Goal: Transaction & Acquisition: Book appointment/travel/reservation

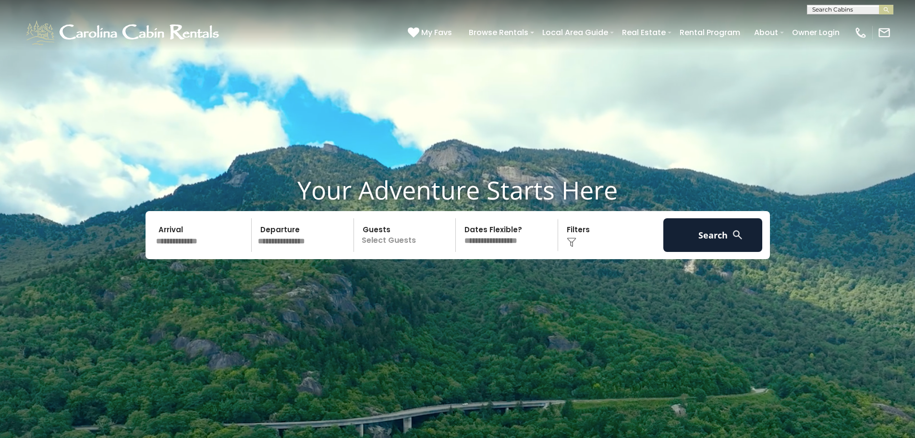
click at [205, 243] on input "text" at bounding box center [202, 235] width 99 height 34
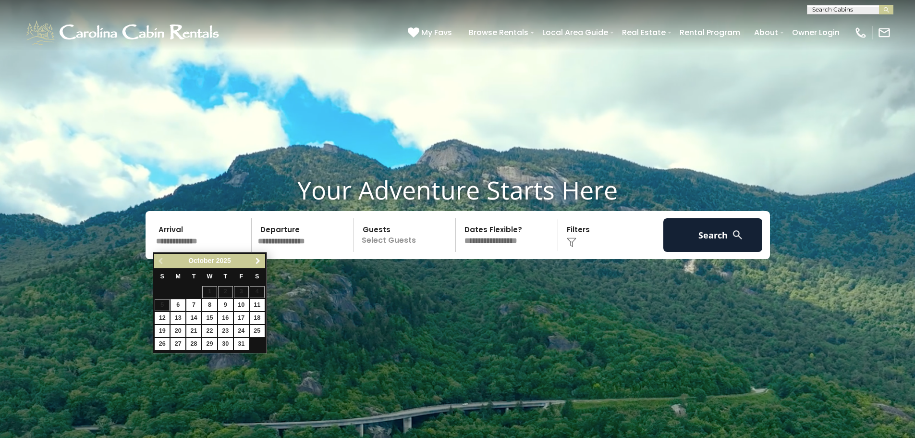
click at [256, 260] on span "Next" at bounding box center [258, 261] width 8 height 8
click at [221, 293] on link "5" at bounding box center [225, 292] width 15 height 12
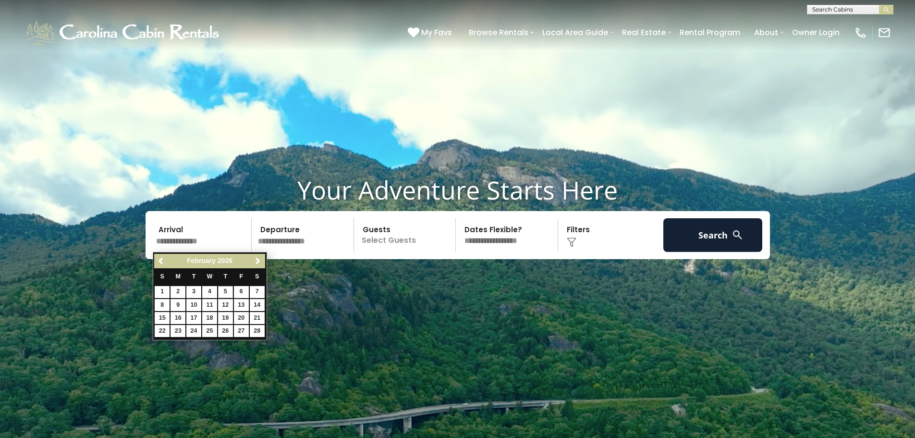
type input "******"
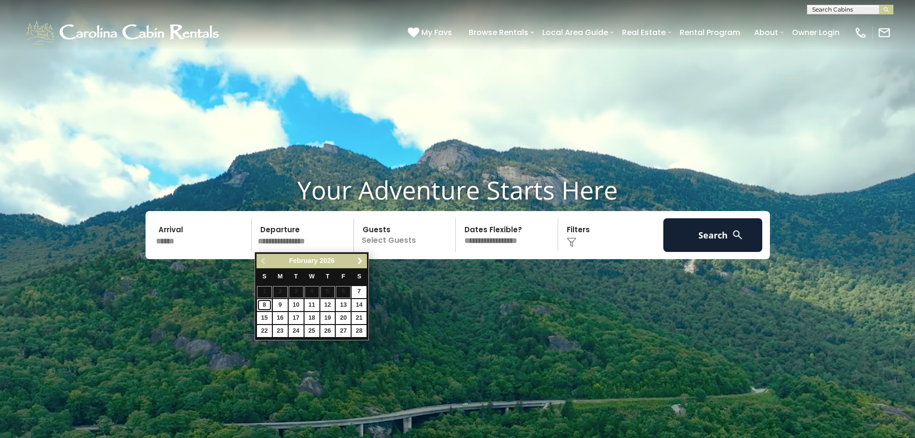
click at [264, 305] on link "8" at bounding box center [264, 305] width 15 height 12
type input "******"
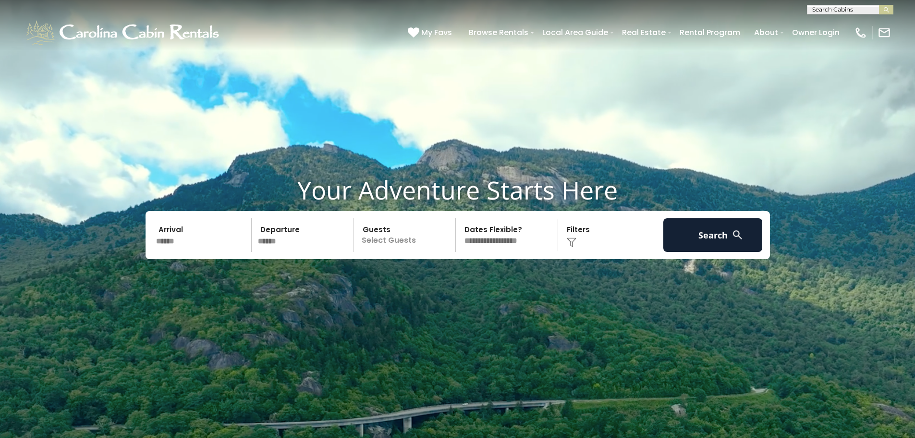
click at [411, 234] on p "Select Guests" at bounding box center [406, 235] width 99 height 34
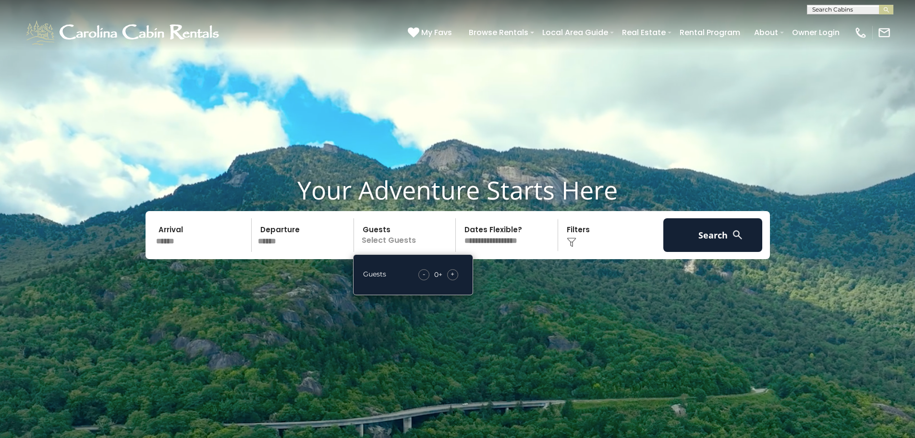
click at [454, 277] on span "+" at bounding box center [453, 274] width 4 height 10
click at [451, 276] on span "+" at bounding box center [453, 274] width 4 height 10
click at [503, 243] on select "**********" at bounding box center [508, 235] width 99 height 34
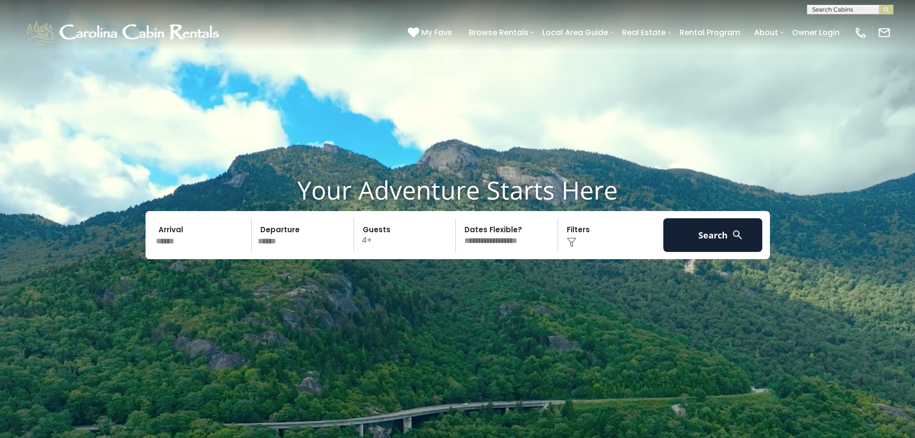
click at [533, 243] on select "**********" at bounding box center [508, 235] width 99 height 34
click at [576, 241] on img at bounding box center [572, 242] width 10 height 10
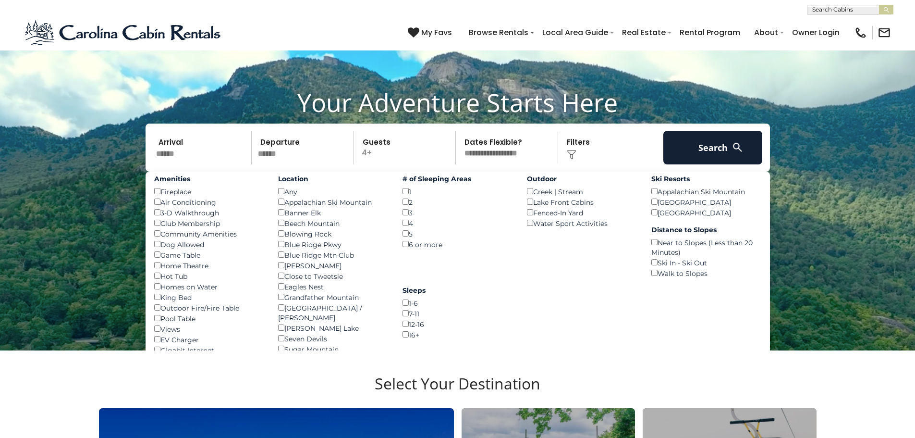
scroll to position [96, 0]
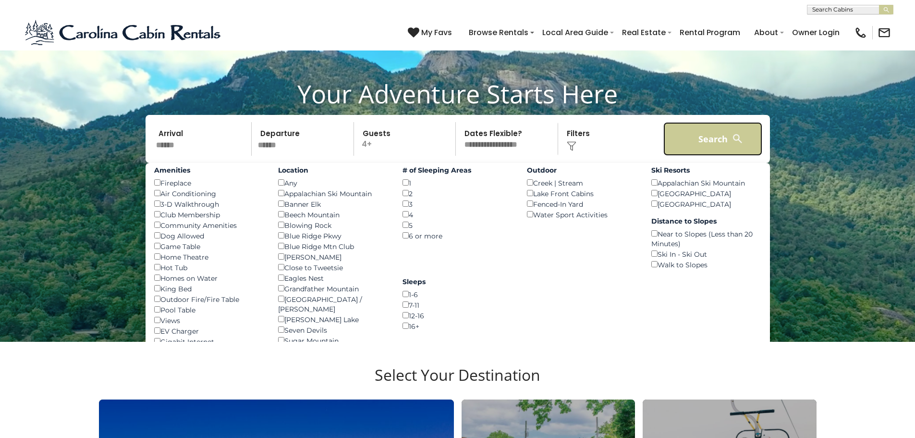
click at [729, 137] on button "Search" at bounding box center [712, 139] width 99 height 34
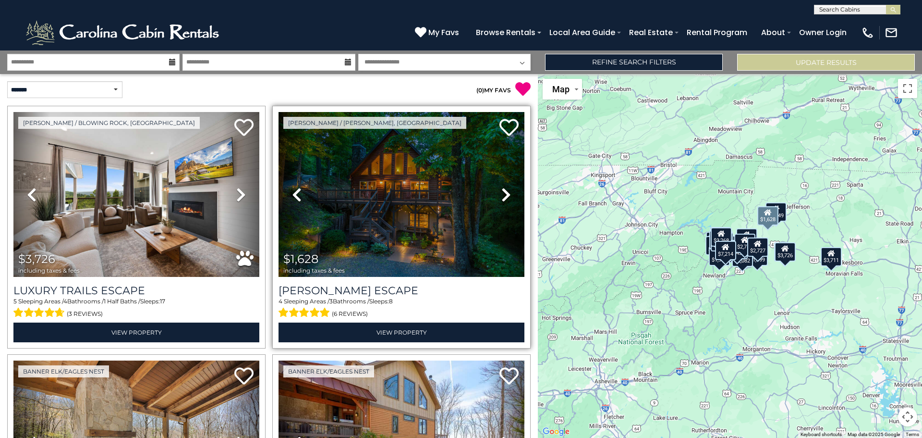
click at [502, 191] on icon at bounding box center [507, 194] width 10 height 15
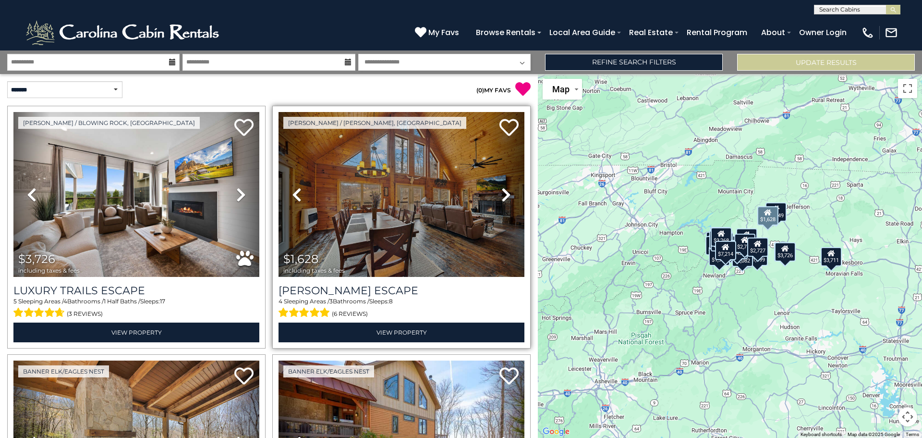
click at [502, 191] on icon at bounding box center [507, 194] width 10 height 15
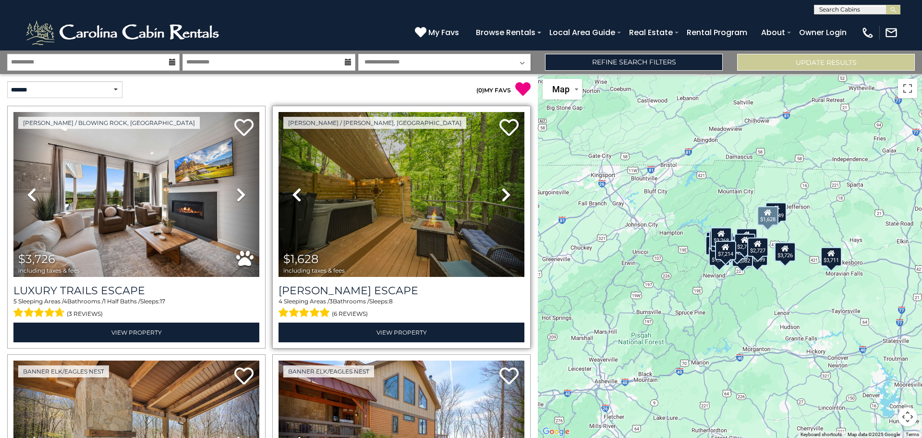
click at [502, 191] on icon at bounding box center [507, 194] width 10 height 15
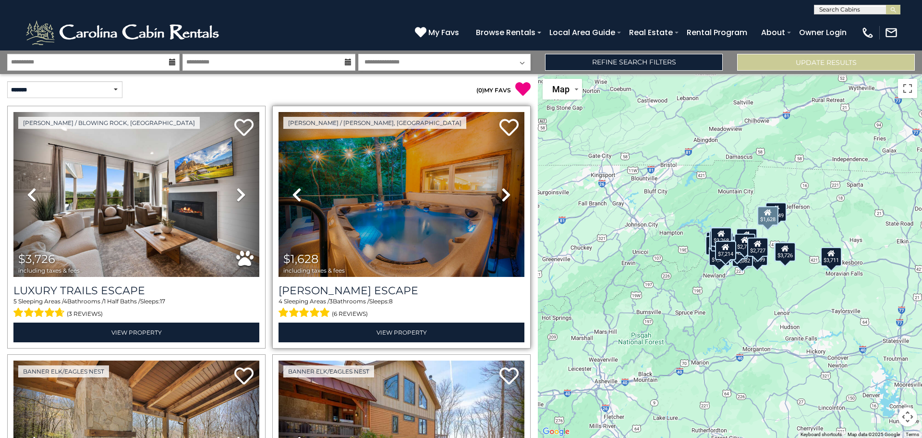
click at [502, 191] on icon at bounding box center [507, 194] width 10 height 15
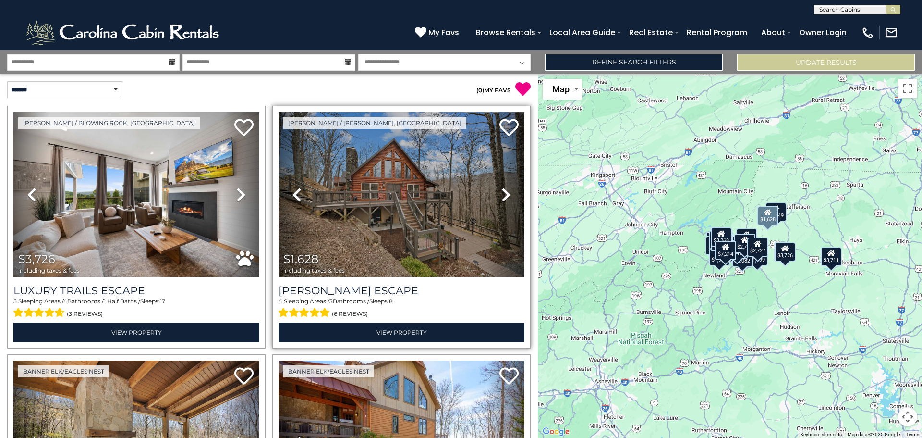
click at [502, 191] on icon at bounding box center [507, 194] width 10 height 15
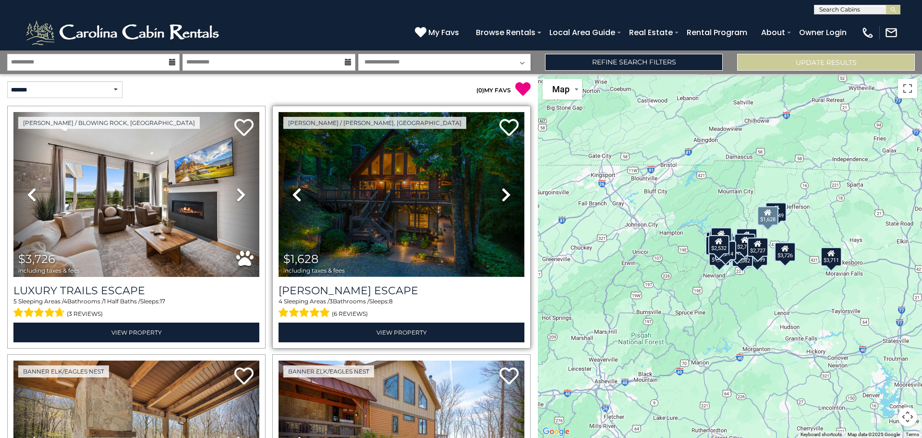
click at [392, 204] on img at bounding box center [402, 194] width 246 height 165
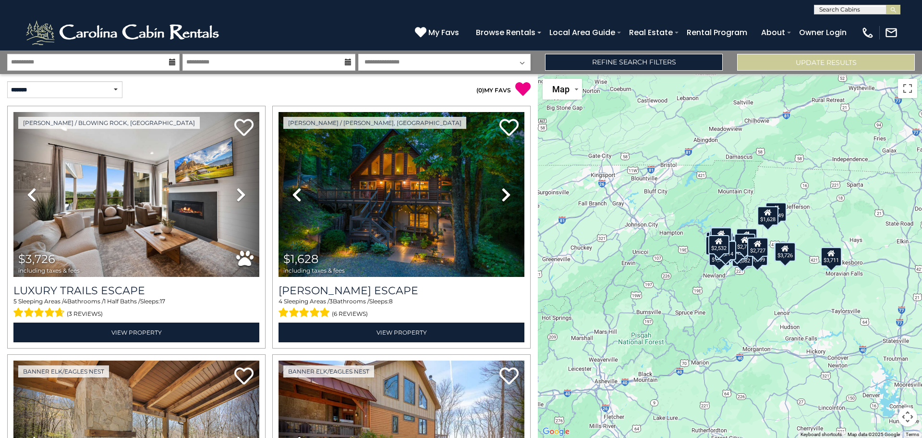
click at [781, 235] on div "$3,726 $1,628 $2,250 $2,532 $3,450 $2,999 $1,433 $1,855 $2,276 $3,711 $2,961 $1…" at bounding box center [730, 256] width 384 height 364
click at [908, 92] on button "Toggle fullscreen view" at bounding box center [907, 88] width 19 height 19
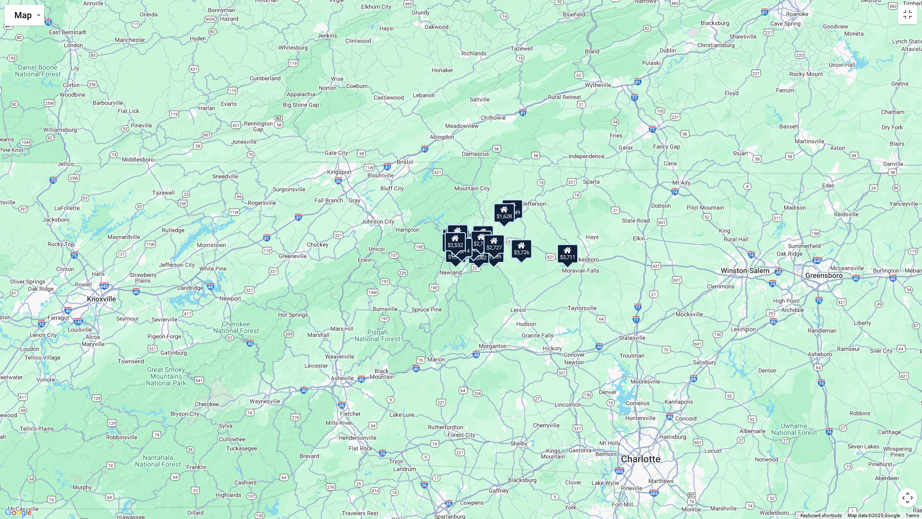
drag, startPoint x: 610, startPoint y: 355, endPoint x: 615, endPoint y: 347, distance: 9.7
click at [615, 347] on div "$3,726 $1,628 $2,250 $2,532 $3,450 $2,999 $1,433 $1,855 $2,276 $3,711 $2,961 $1…" at bounding box center [461, 259] width 922 height 519
click at [910, 20] on button "Toggle fullscreen view" at bounding box center [907, 14] width 19 height 19
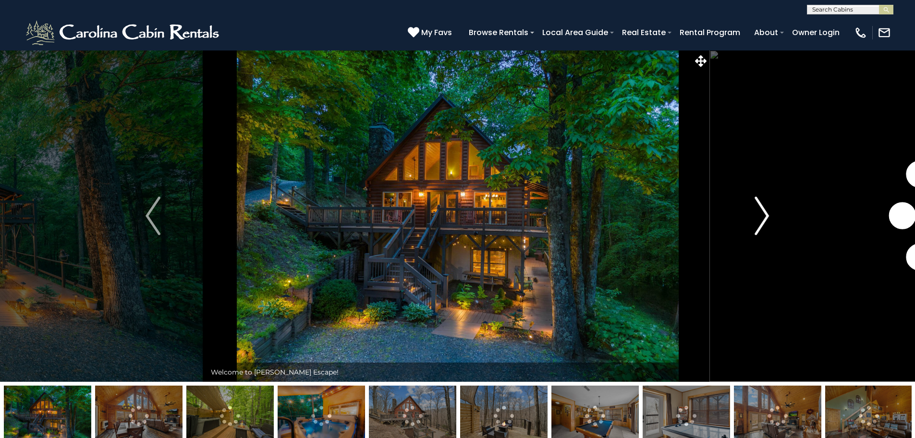
click at [770, 216] on button "Next" at bounding box center [762, 215] width 106 height 331
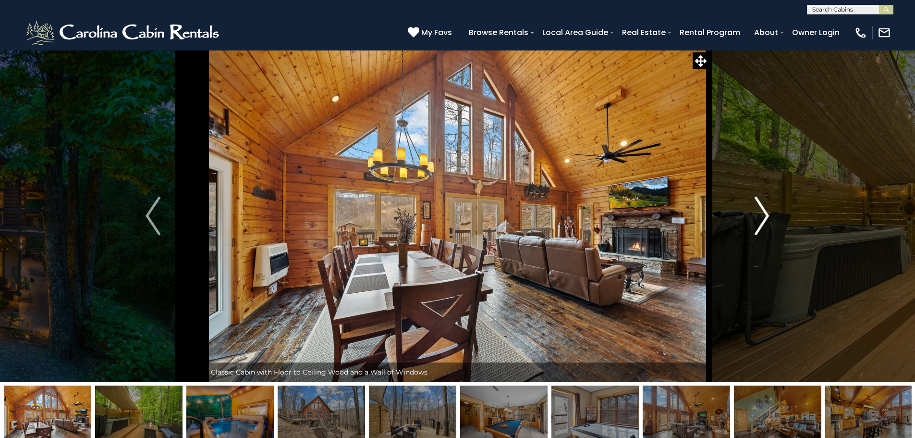
click at [770, 216] on button "Next" at bounding box center [762, 215] width 106 height 331
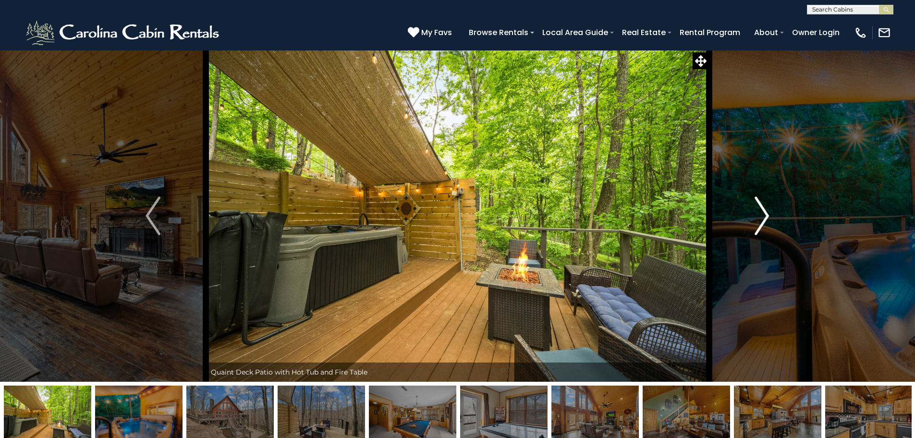
click at [770, 216] on button "Next" at bounding box center [762, 215] width 106 height 331
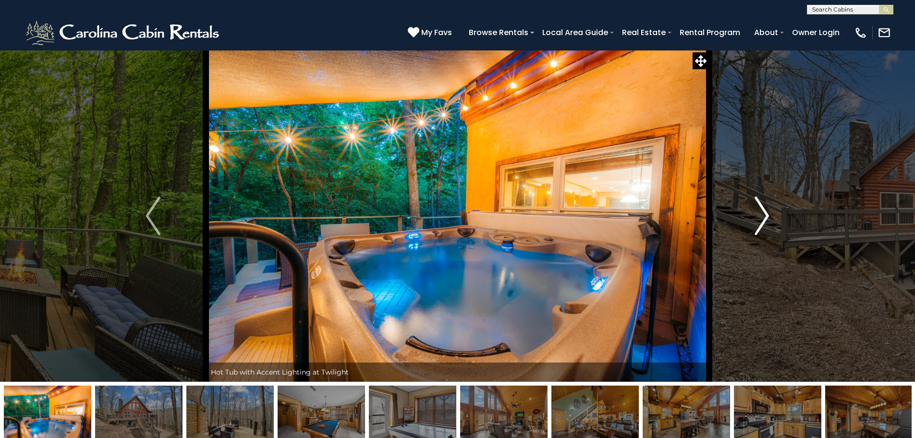
click at [770, 216] on button "Next" at bounding box center [762, 215] width 106 height 331
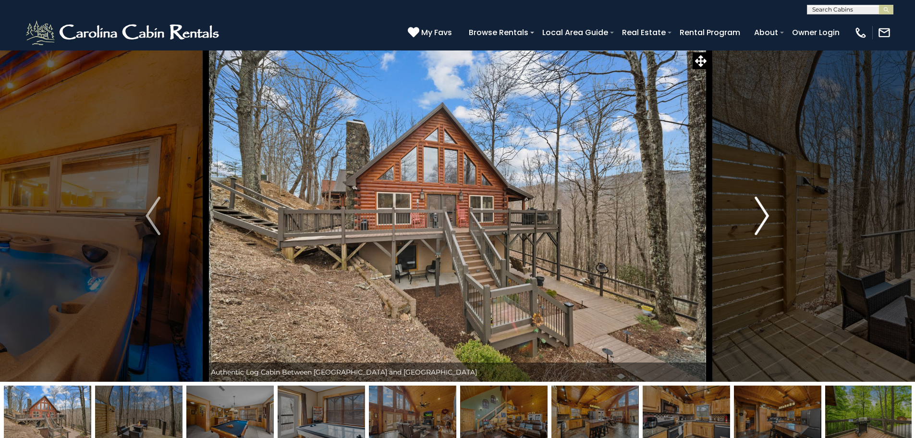
click at [770, 216] on button "Next" at bounding box center [762, 215] width 106 height 331
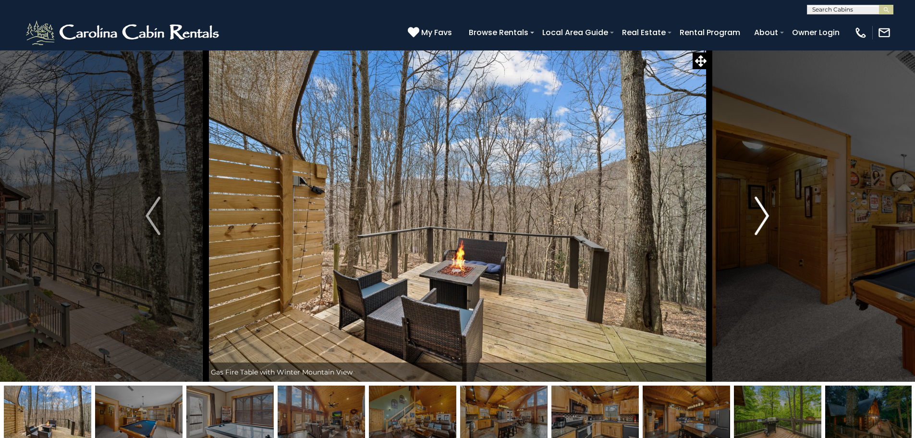
click at [770, 216] on button "Next" at bounding box center [762, 215] width 106 height 331
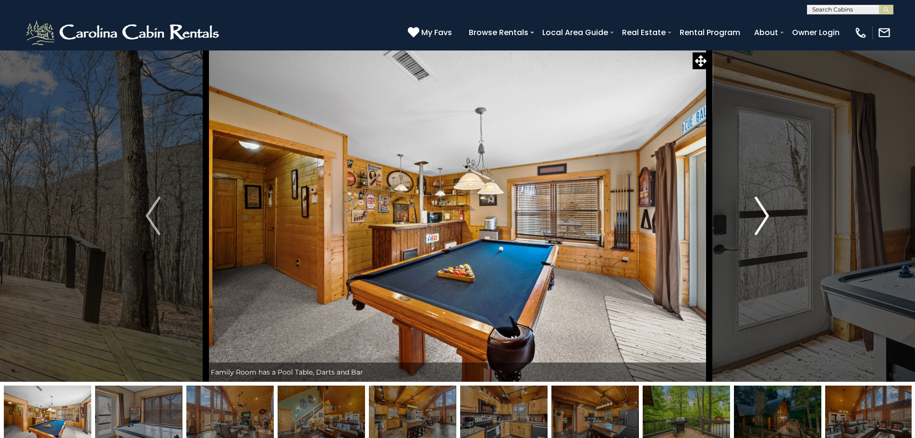
click at [770, 216] on button "Next" at bounding box center [762, 215] width 106 height 331
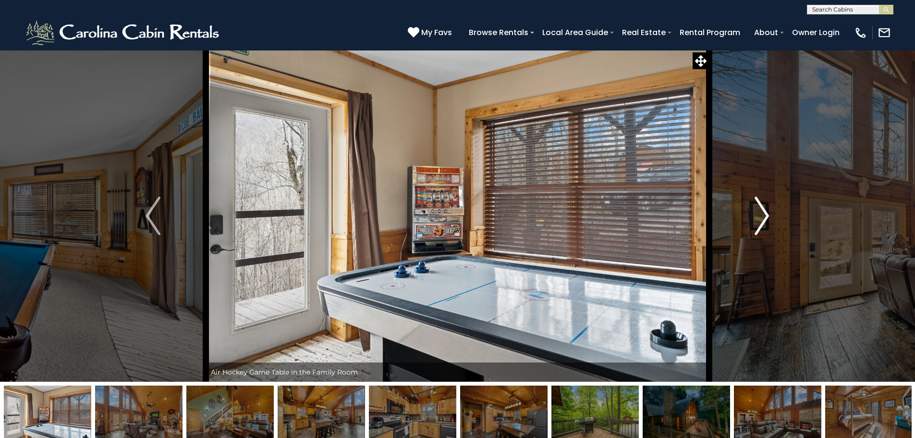
click at [770, 216] on button "Next" at bounding box center [762, 215] width 106 height 331
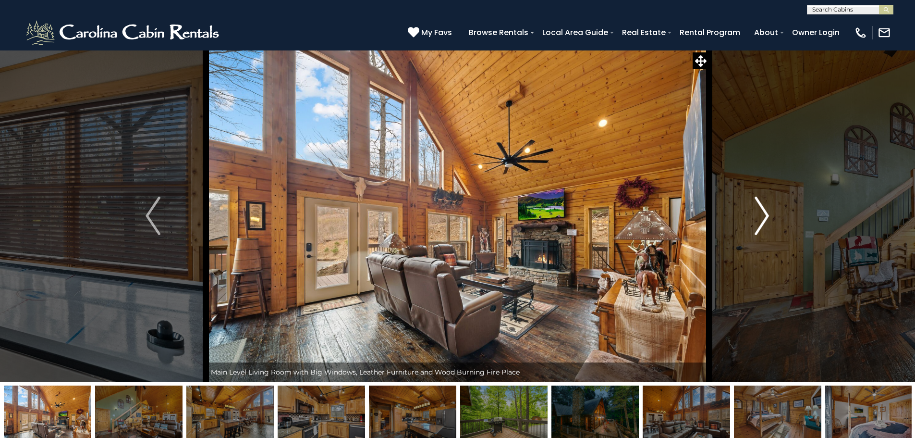
click at [769, 215] on img "Next" at bounding box center [762, 215] width 14 height 38
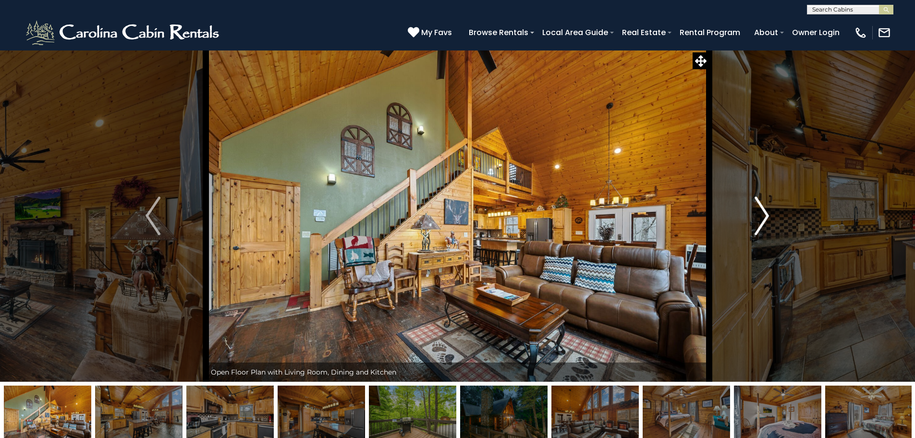
click at [766, 215] on img "Next" at bounding box center [762, 215] width 14 height 38
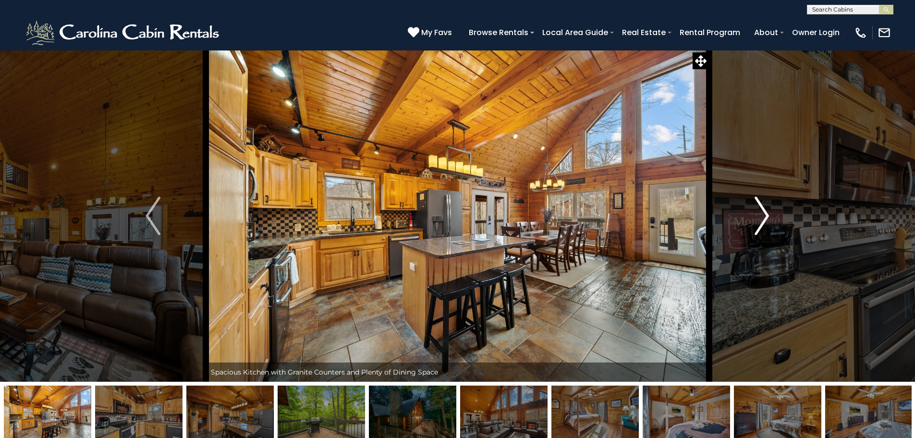
click at [766, 215] on img "Next" at bounding box center [762, 215] width 14 height 38
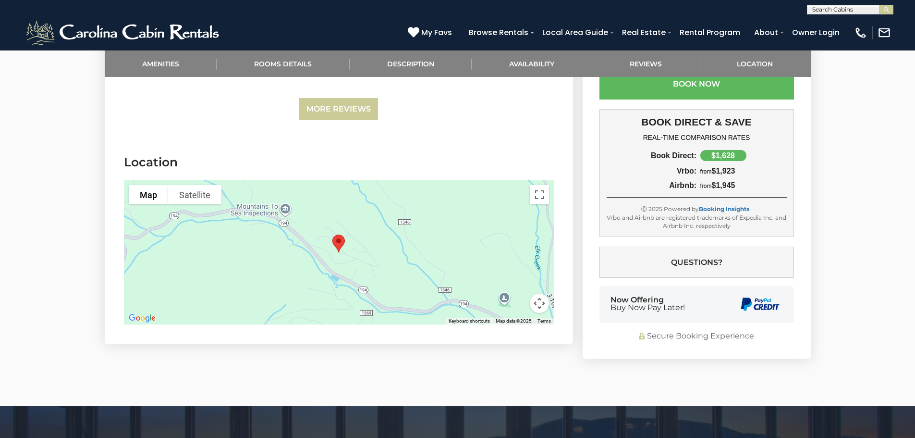
scroll to position [2376, 0]
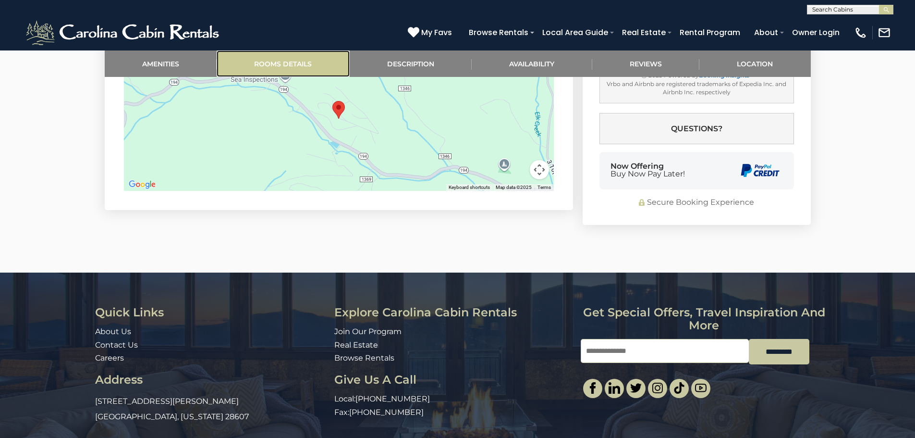
click at [281, 53] on link "Rooms Details" at bounding box center [283, 63] width 133 height 26
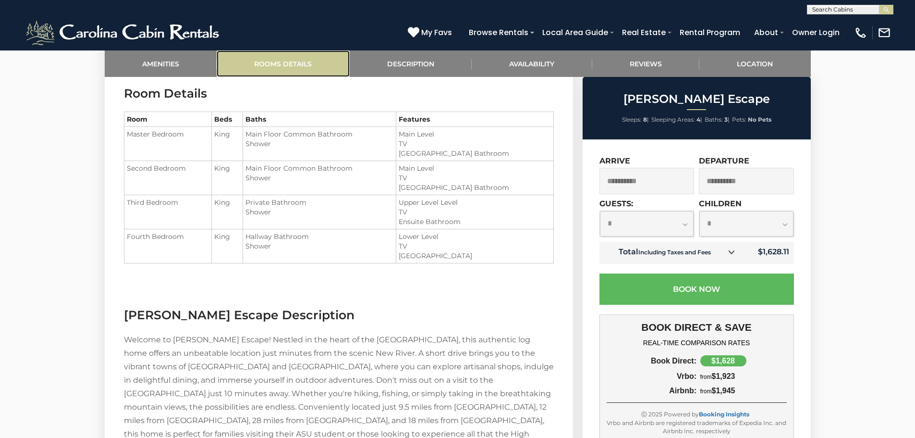
scroll to position [805, 0]
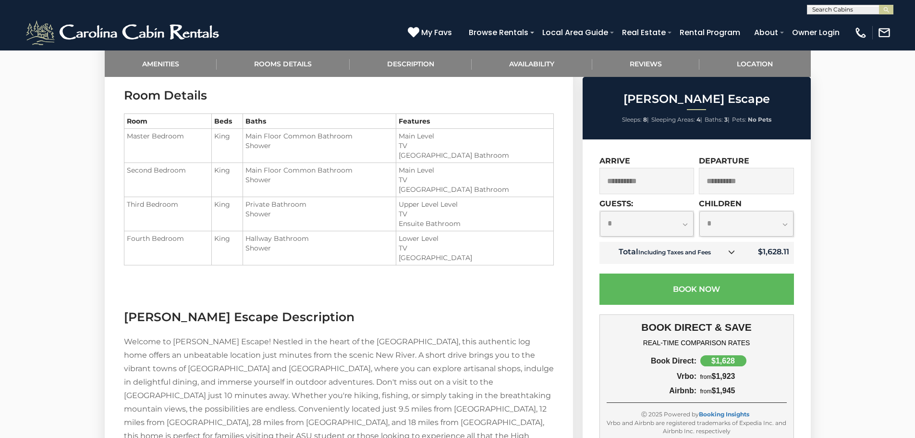
click at [733, 254] on icon at bounding box center [731, 251] width 7 height 7
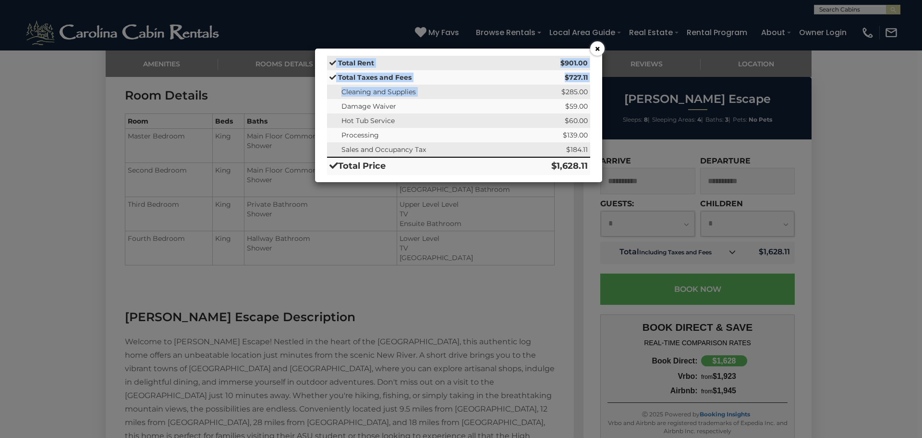
drag, startPoint x: 562, startPoint y: 92, endPoint x: 601, endPoint y: 91, distance: 38.9
click at [601, 91] on div "× Total Rent $901.00 Total Taxes and Fees $727.11 Cleaning and Supplies $285.00…" at bounding box center [459, 115] width 288 height 135
click at [485, 110] on td "Damage Waiver" at bounding box center [420, 106] width 187 height 14
click at [594, 48] on button "×" at bounding box center [597, 48] width 14 height 14
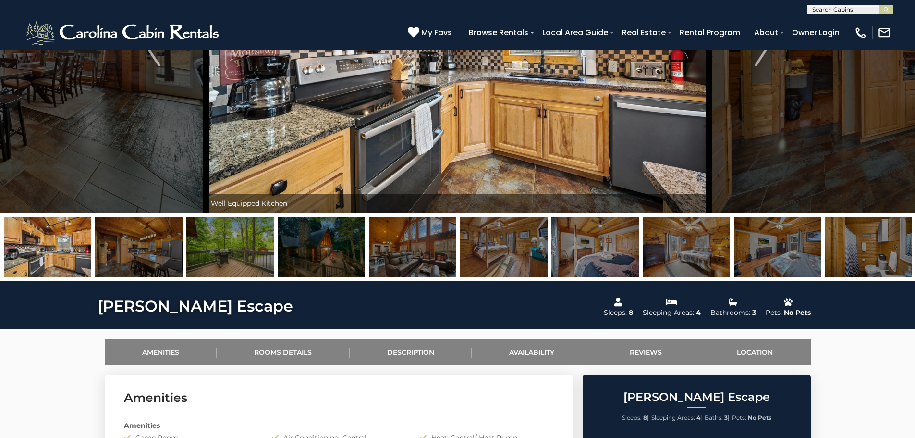
scroll to position [0, 0]
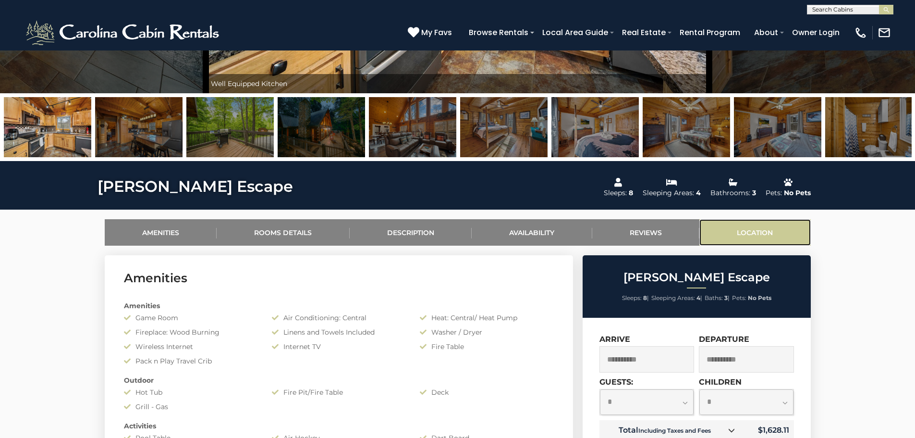
click at [748, 221] on link "Location" at bounding box center [754, 232] width 111 height 26
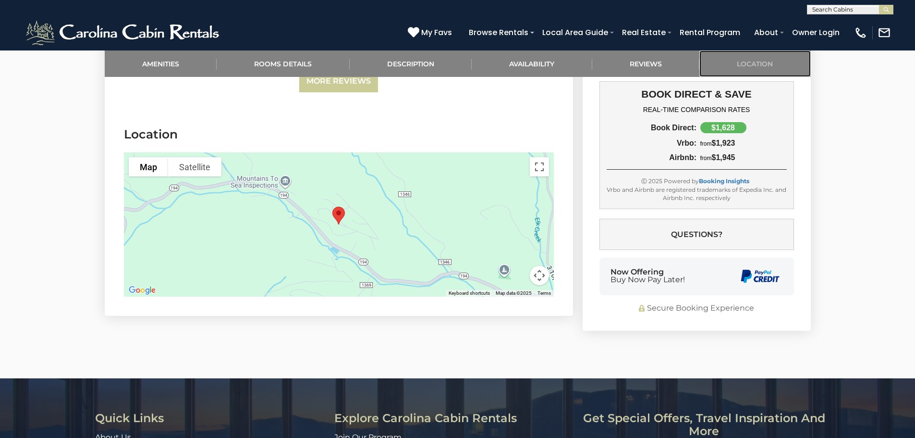
scroll to position [2272, 0]
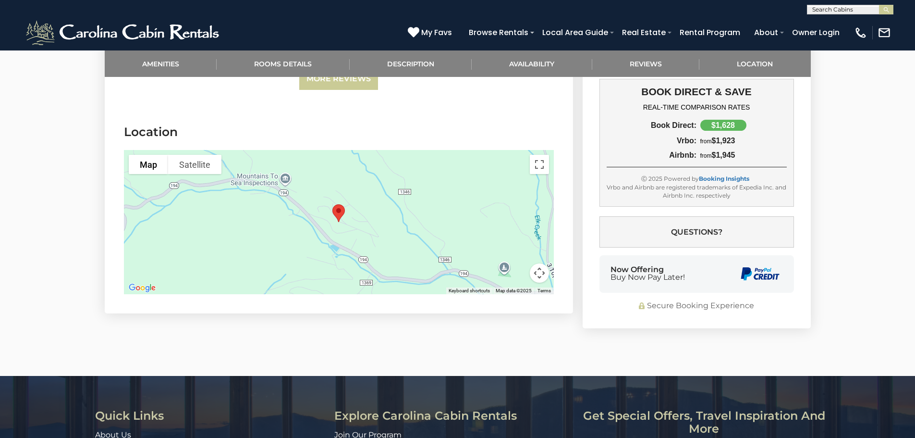
click at [340, 200] on img "Todd Escape" at bounding box center [339, 212] width 20 height 25
click at [544, 263] on button "Map camera controls" at bounding box center [539, 272] width 19 height 19
